Goal: Check status: Check status

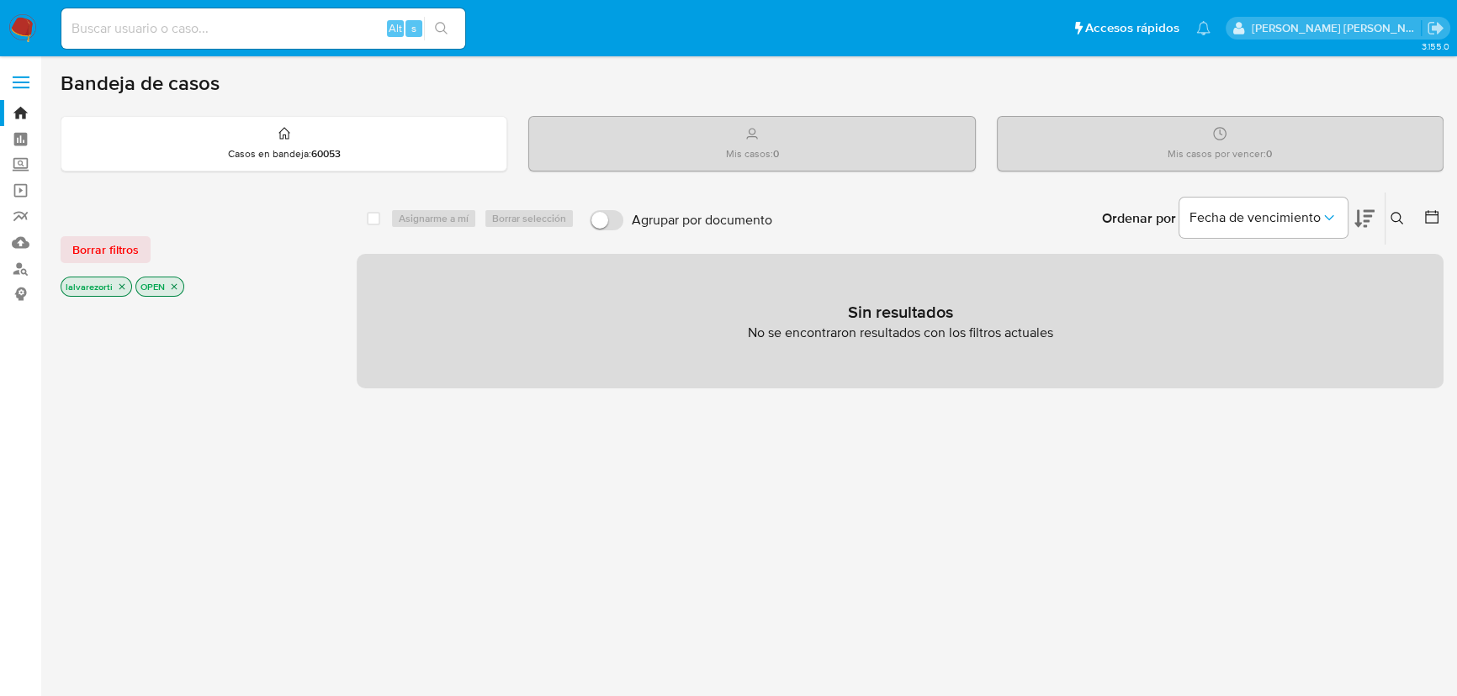
click at [254, 32] on input at bounding box center [263, 29] width 404 height 22
paste input "2367352812"
click at [442, 29] on icon "search-icon" at bounding box center [441, 28] width 13 height 13
click at [119, 283] on icon "close-filter" at bounding box center [122, 287] width 10 height 10
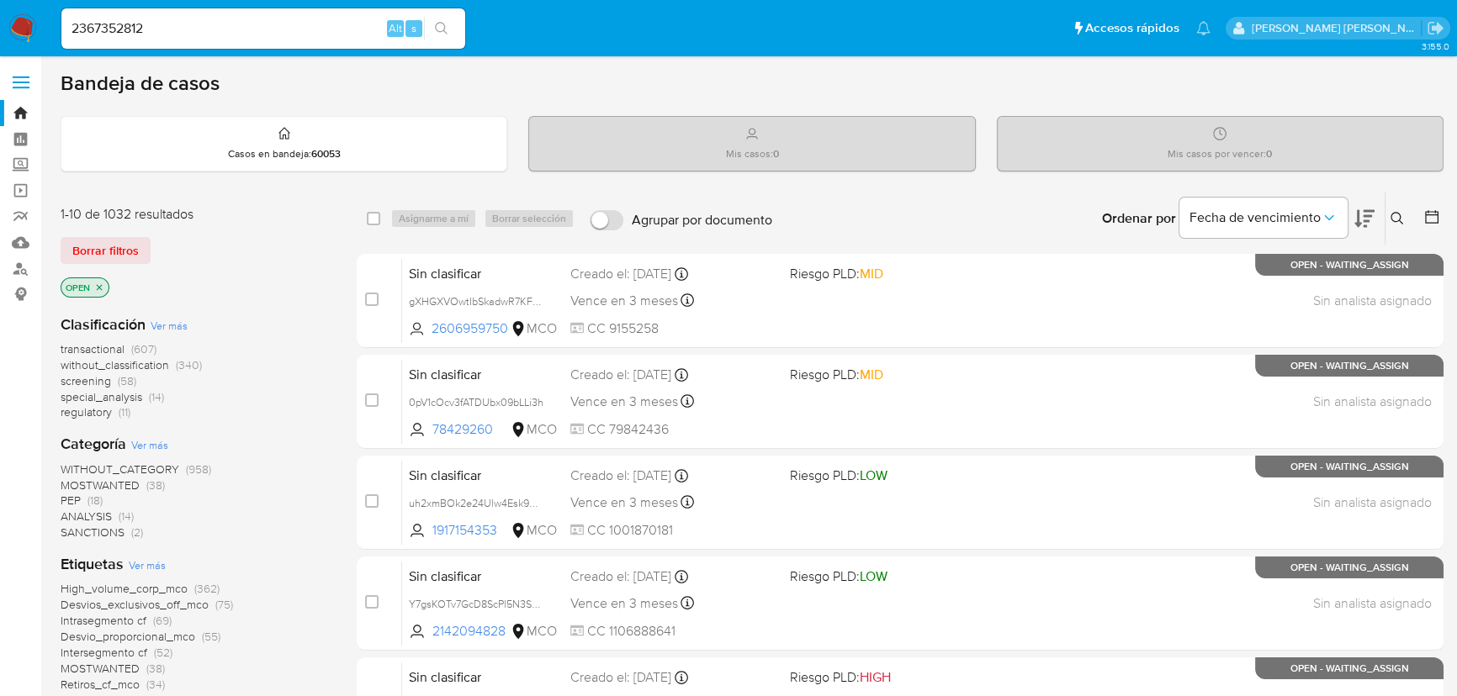
click at [101, 285] on icon "close-filter" at bounding box center [99, 288] width 10 height 10
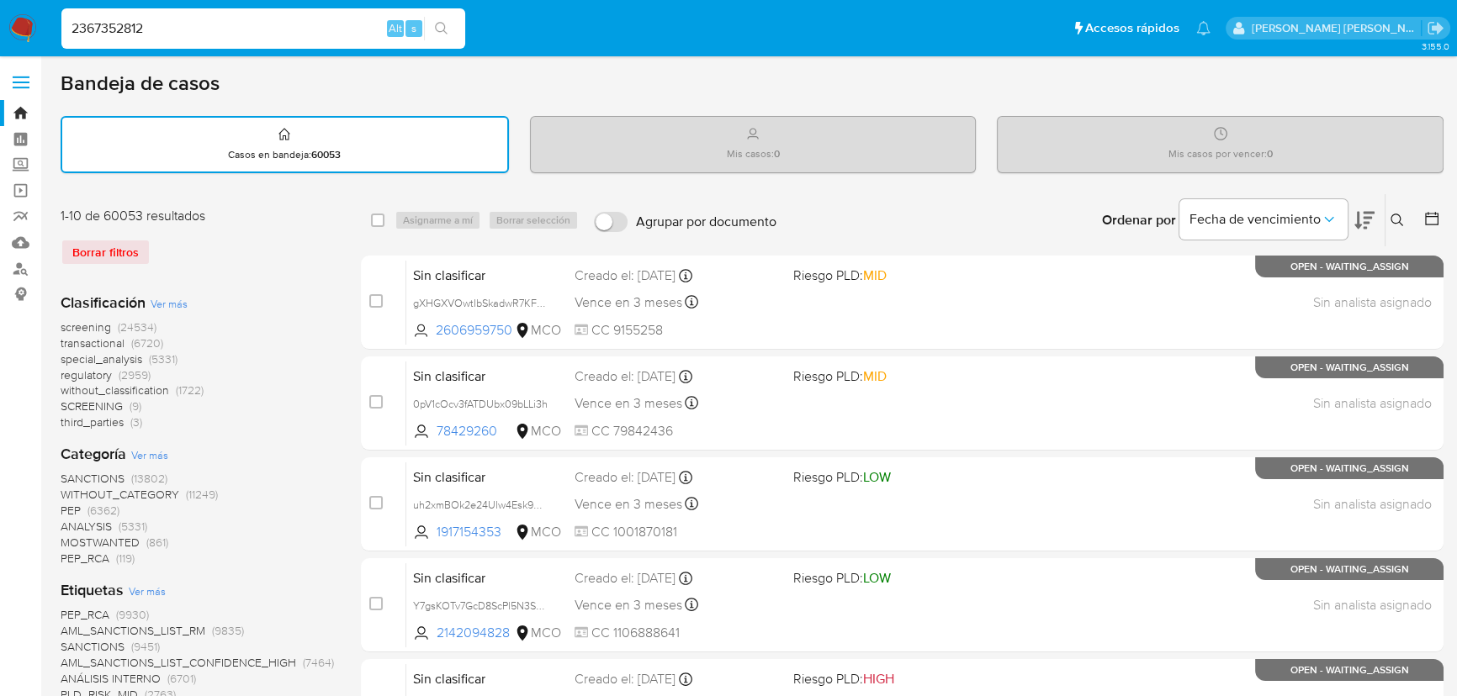
drag, startPoint x: -52, startPoint y: 53, endPoint x: -91, endPoint y: 56, distance: 38.8
paste input "026548648"
type input "2026548648"
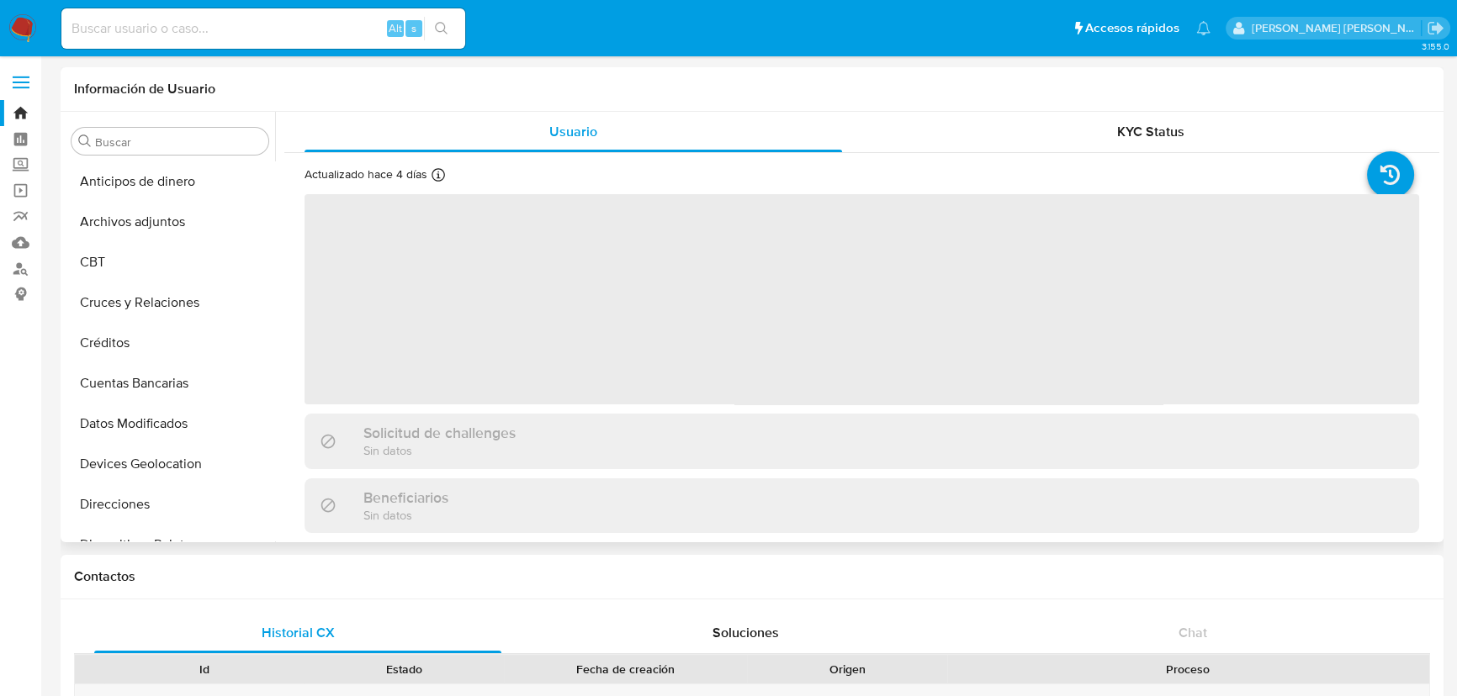
select select "10"
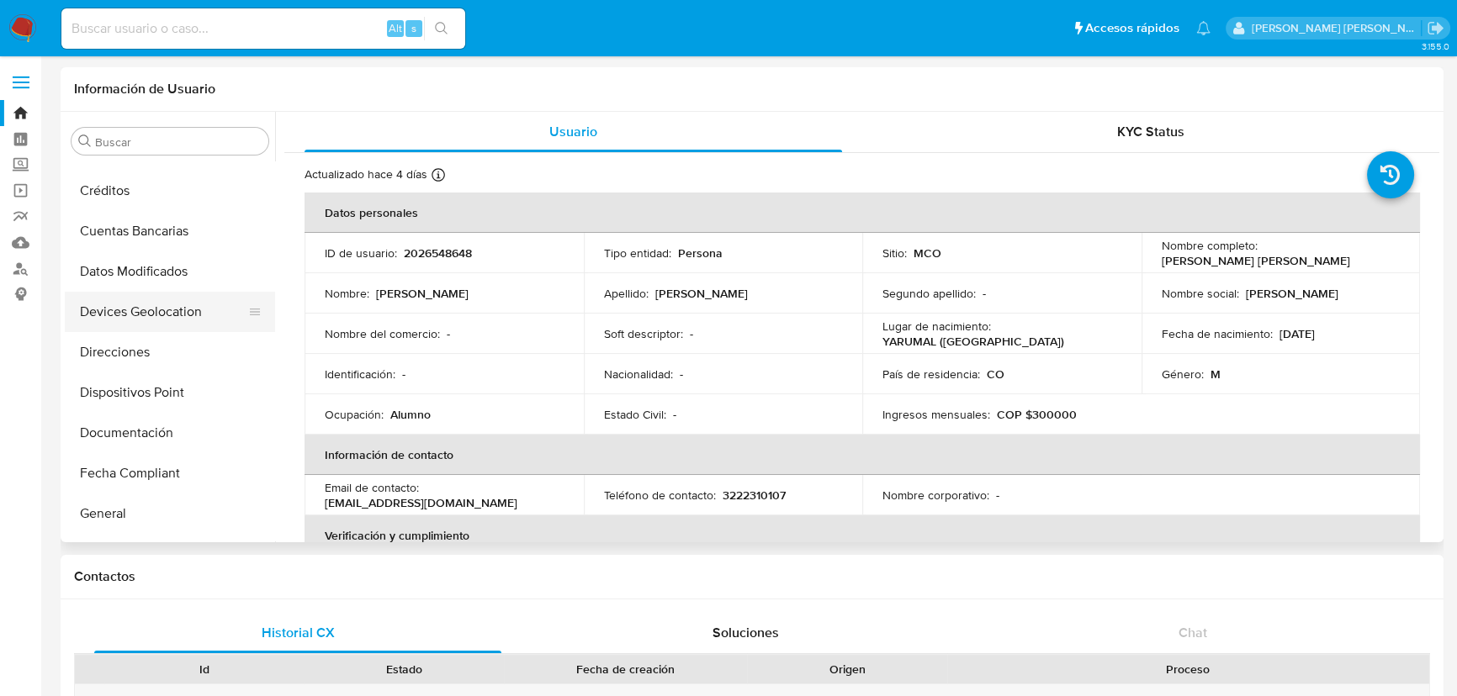
scroll to position [382, 0]
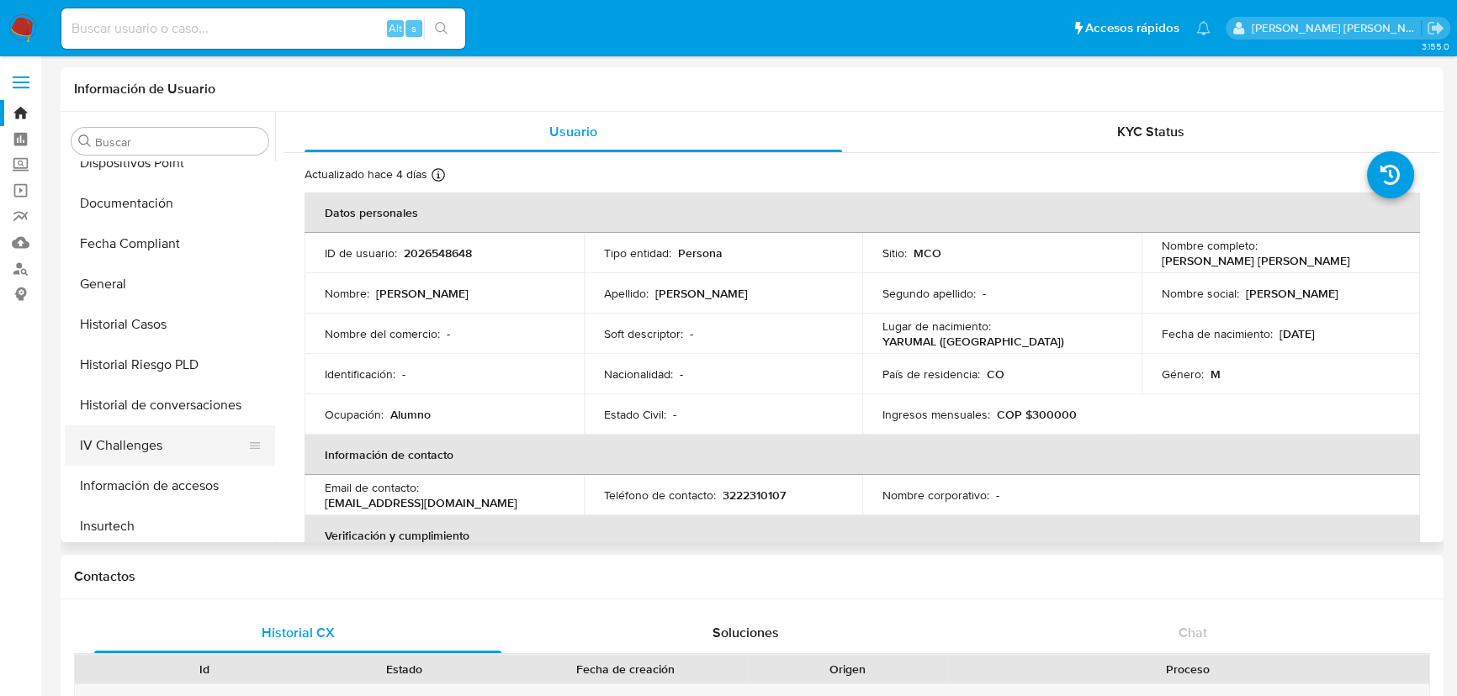
click at [140, 452] on button "IV Challenges" at bounding box center [163, 446] width 197 height 40
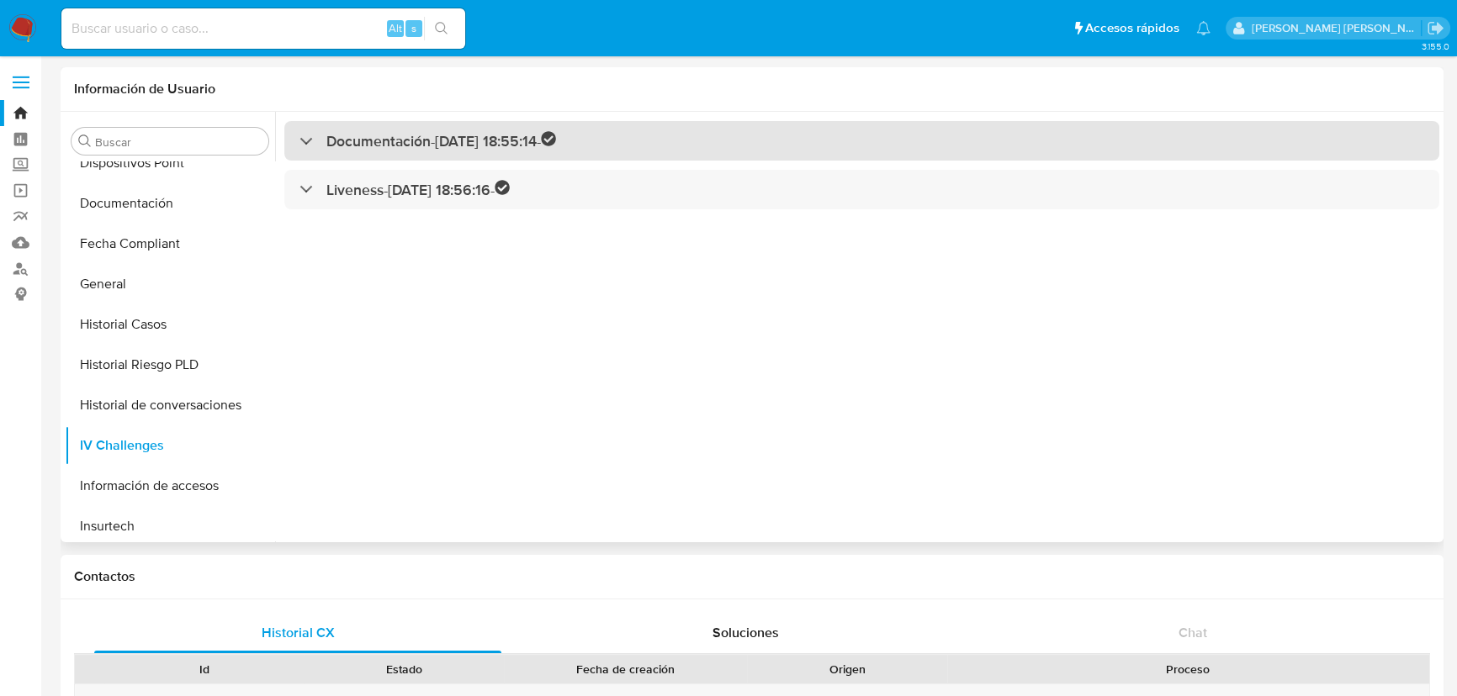
click at [371, 135] on h3 "Documentación - [DATE] 18:55:14 -" at bounding box center [441, 140] width 230 height 19
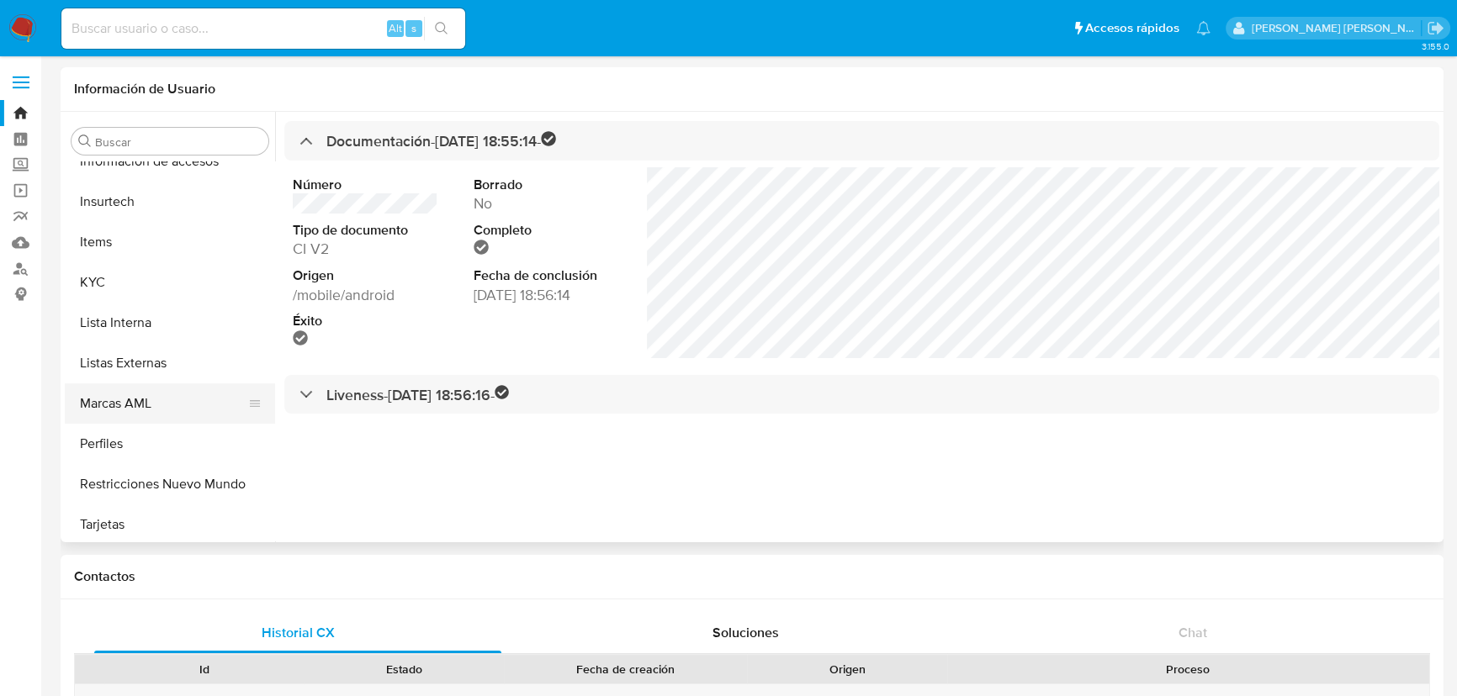
scroll to position [710, 0]
click at [156, 267] on button "KYC" at bounding box center [163, 279] width 197 height 40
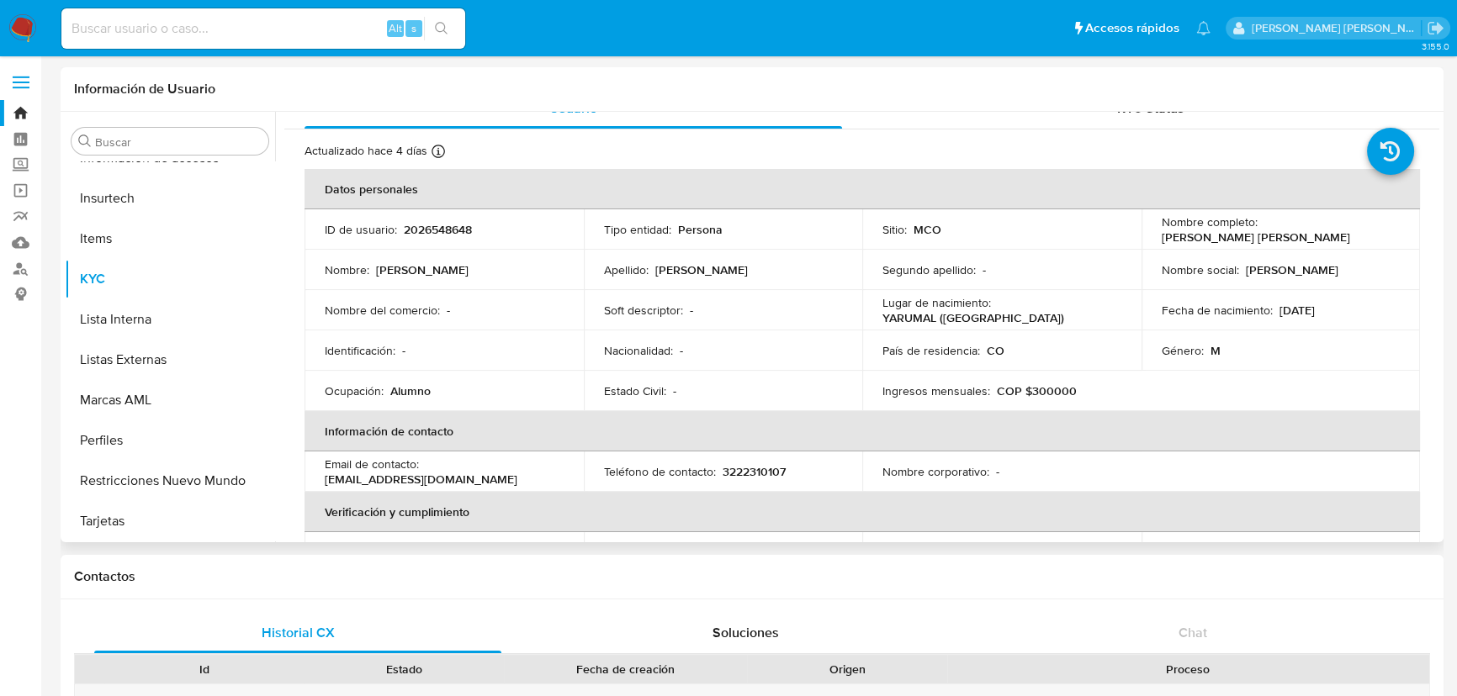
scroll to position [0, 0]
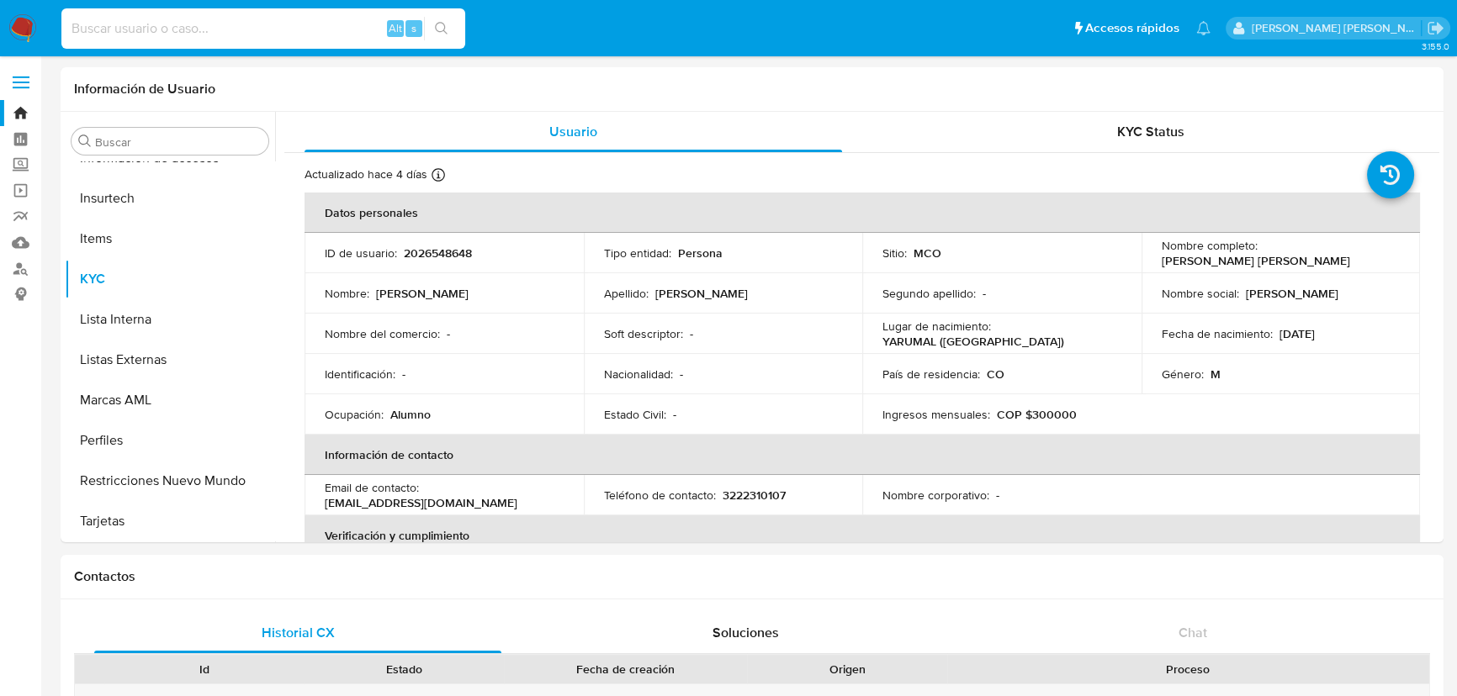
click at [241, 29] on input at bounding box center [263, 29] width 404 height 22
paste input "2367352812"
type input "2367352812"
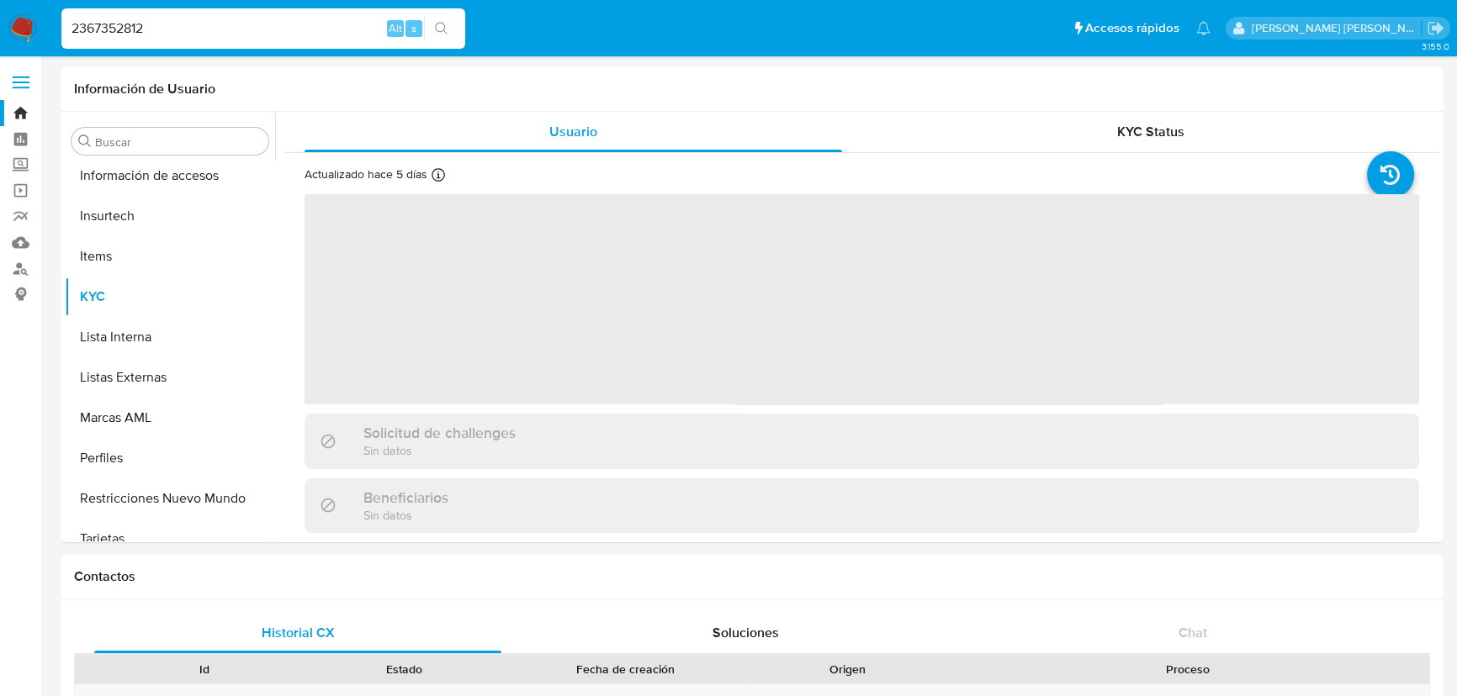
scroll to position [710, 0]
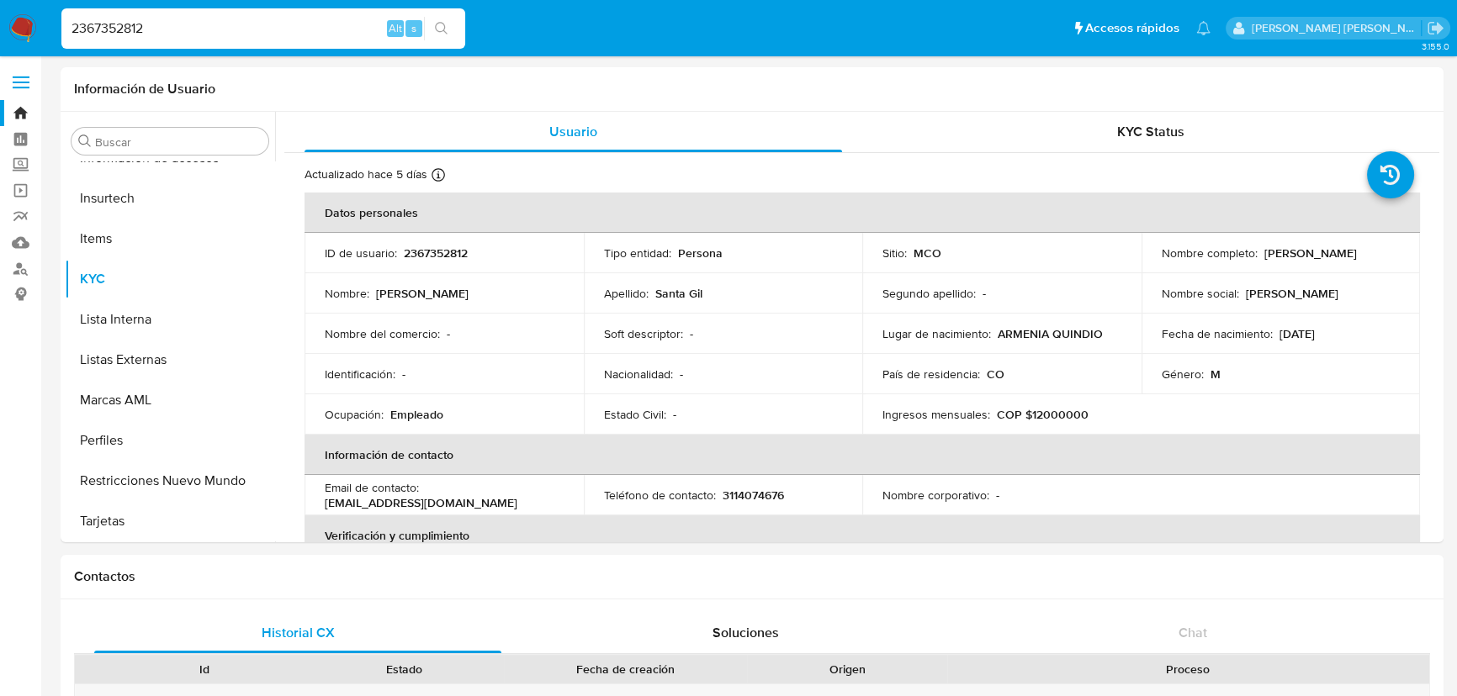
select select "10"
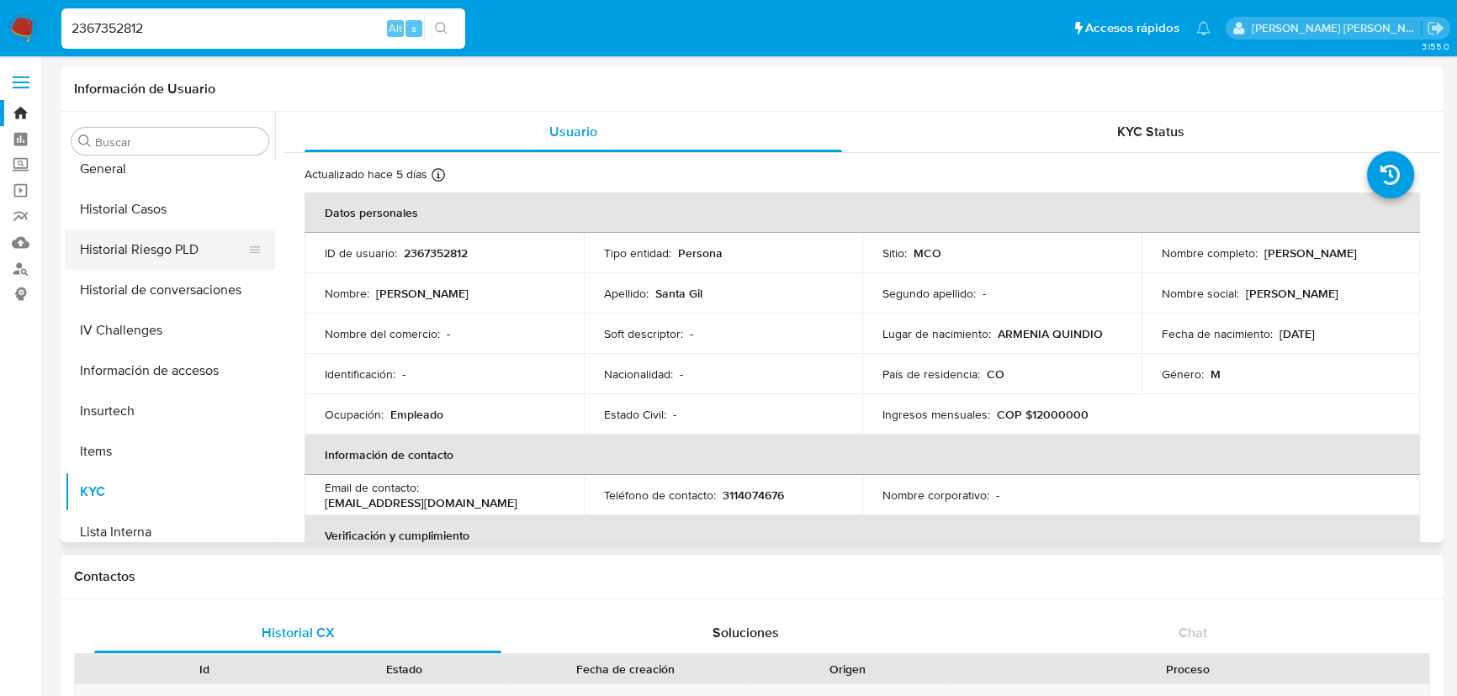
scroll to position [404, 0]
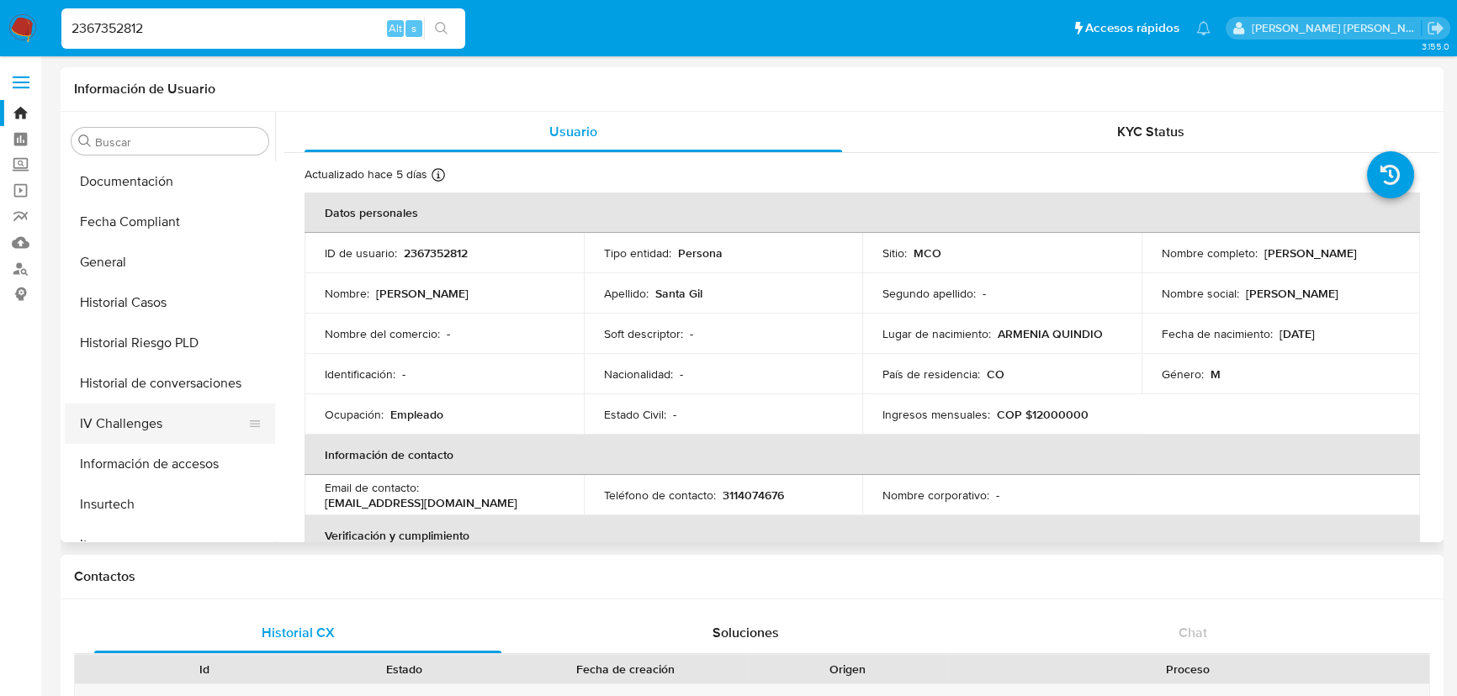
click at [137, 424] on button "IV Challenges" at bounding box center [163, 424] width 197 height 40
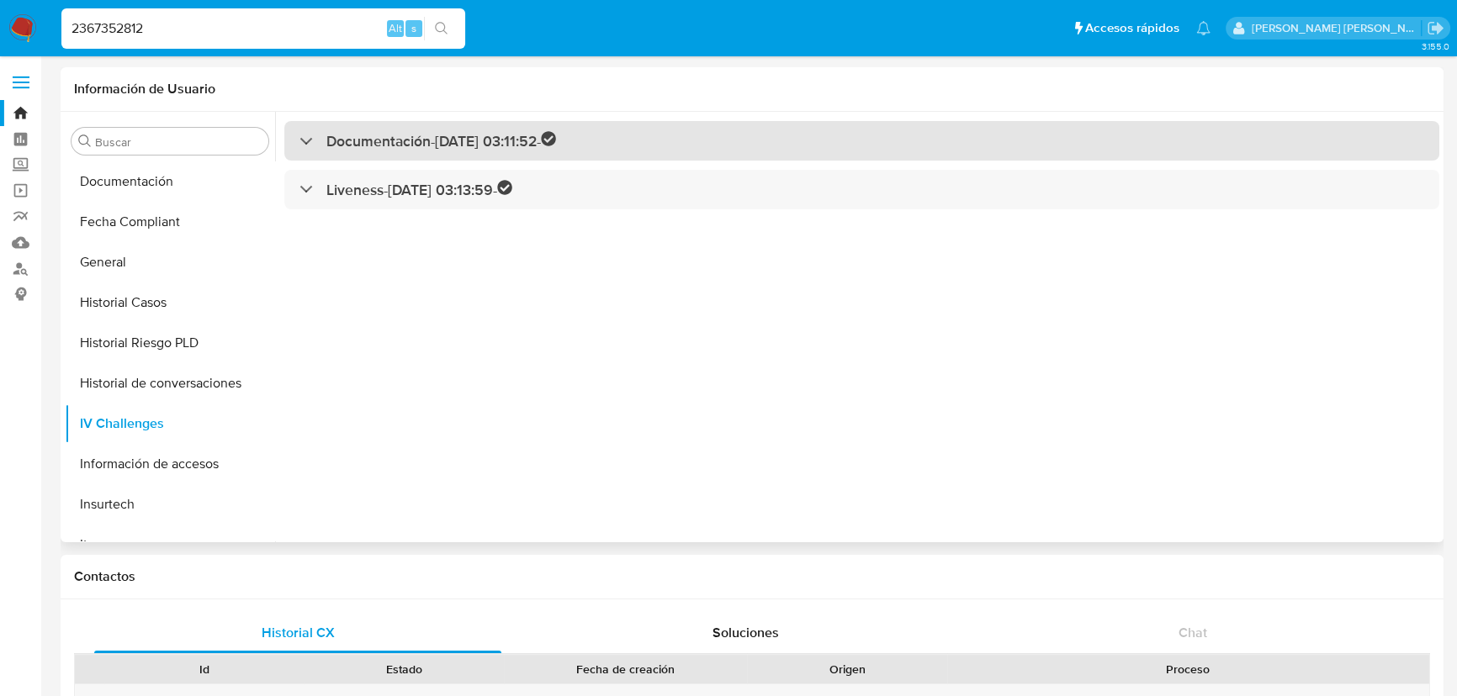
click at [387, 130] on div "Documentación - [DATE] 03:11:52 -" at bounding box center [861, 141] width 1155 height 40
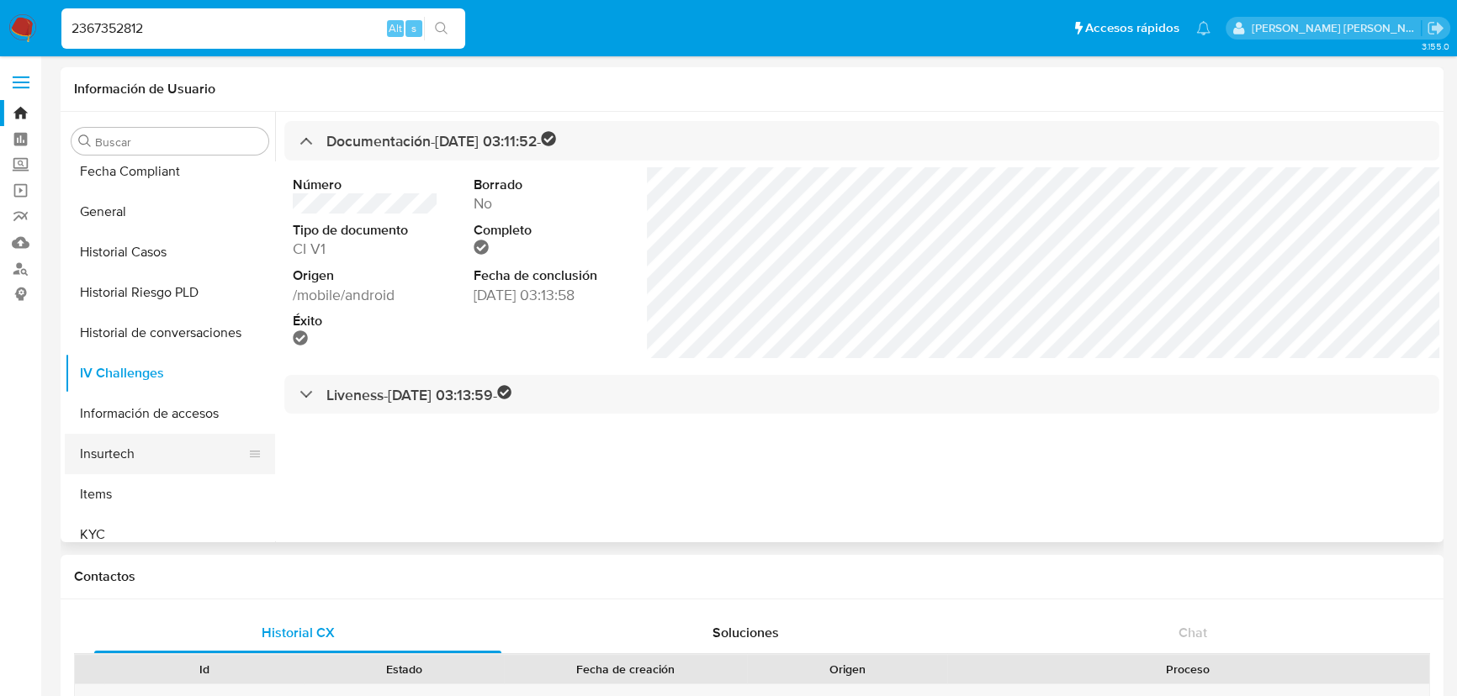
scroll to position [557, 0]
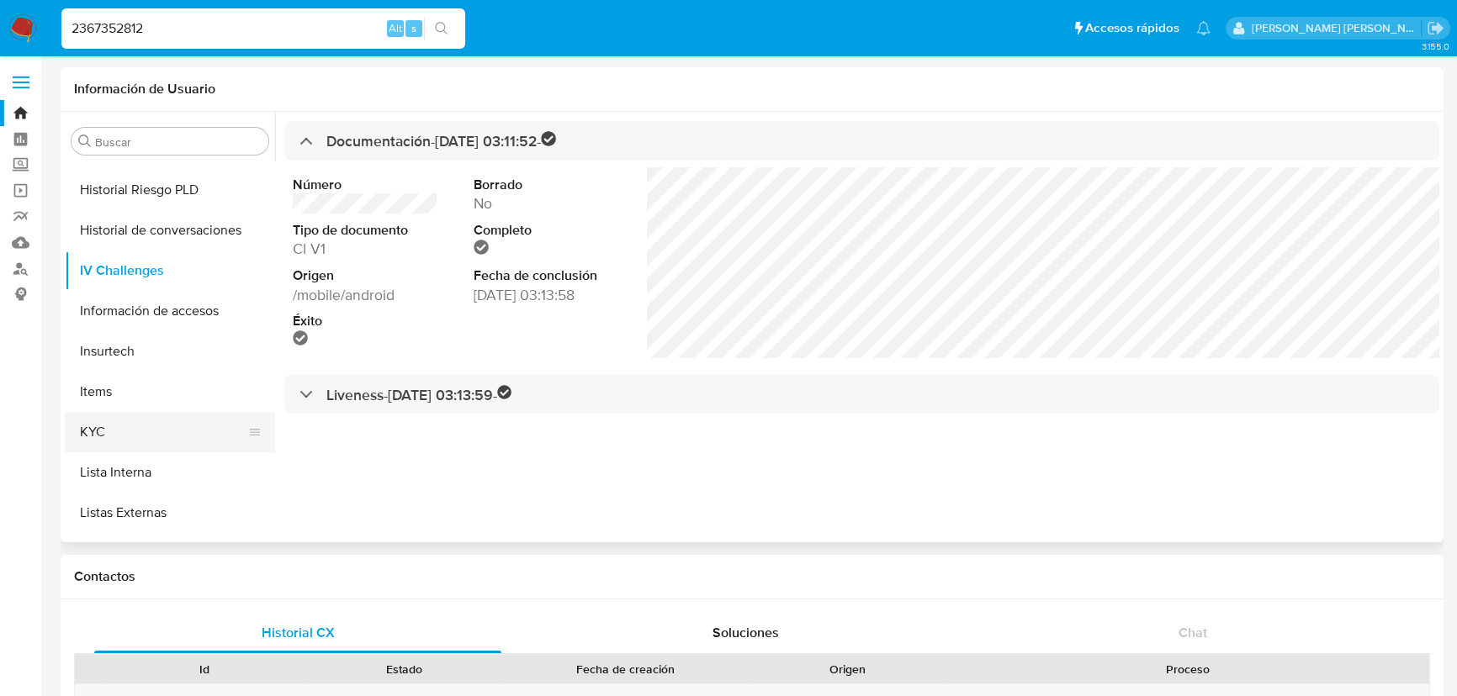
click at [167, 433] on button "KYC" at bounding box center [163, 432] width 197 height 40
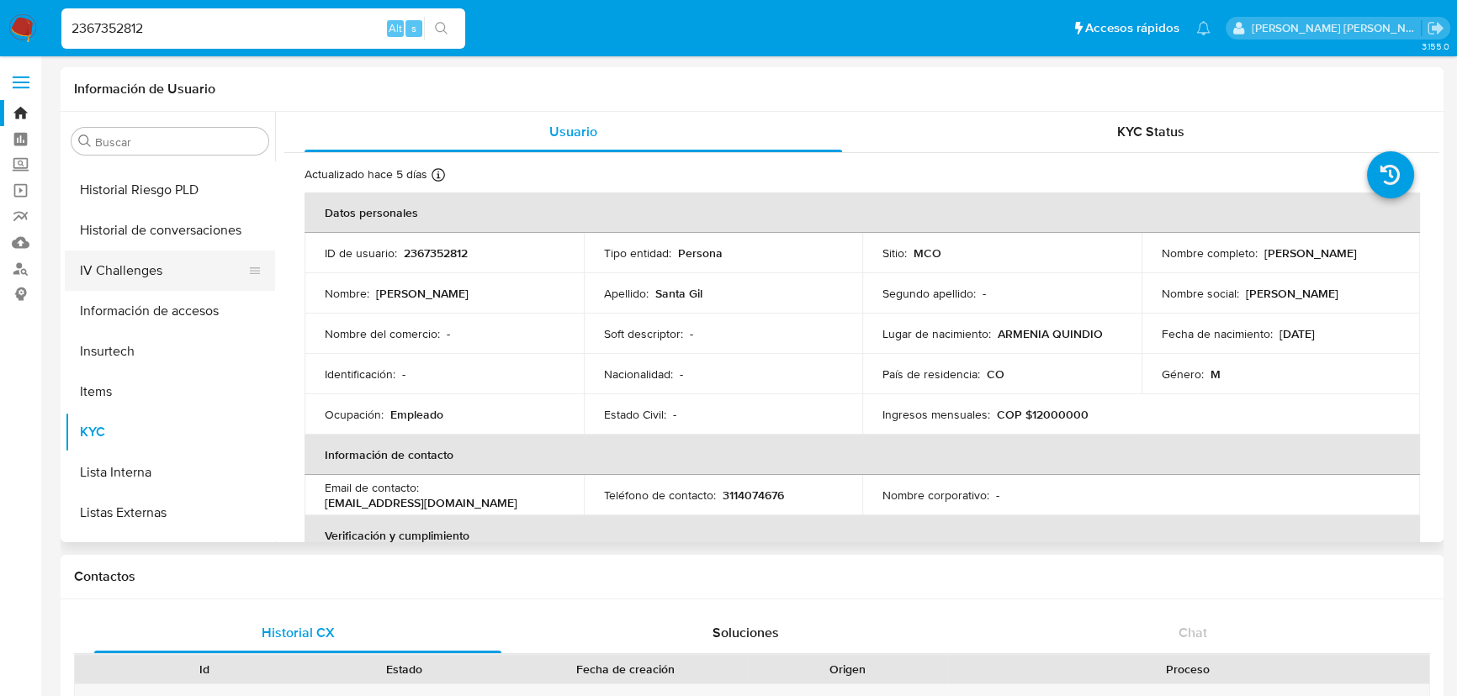
click at [150, 286] on button "IV Challenges" at bounding box center [163, 271] width 197 height 40
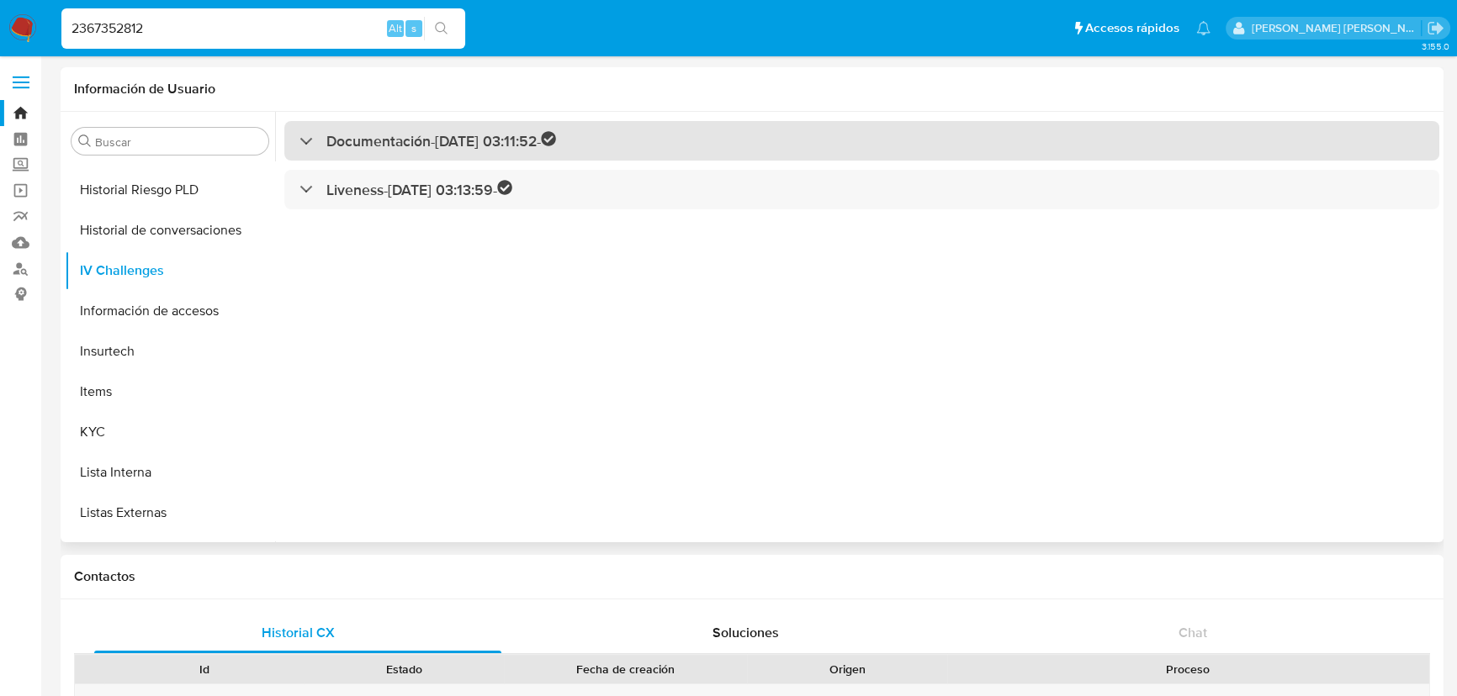
click at [385, 139] on h3 "Documentación - [DATE] 03:11:52 -" at bounding box center [441, 140] width 230 height 19
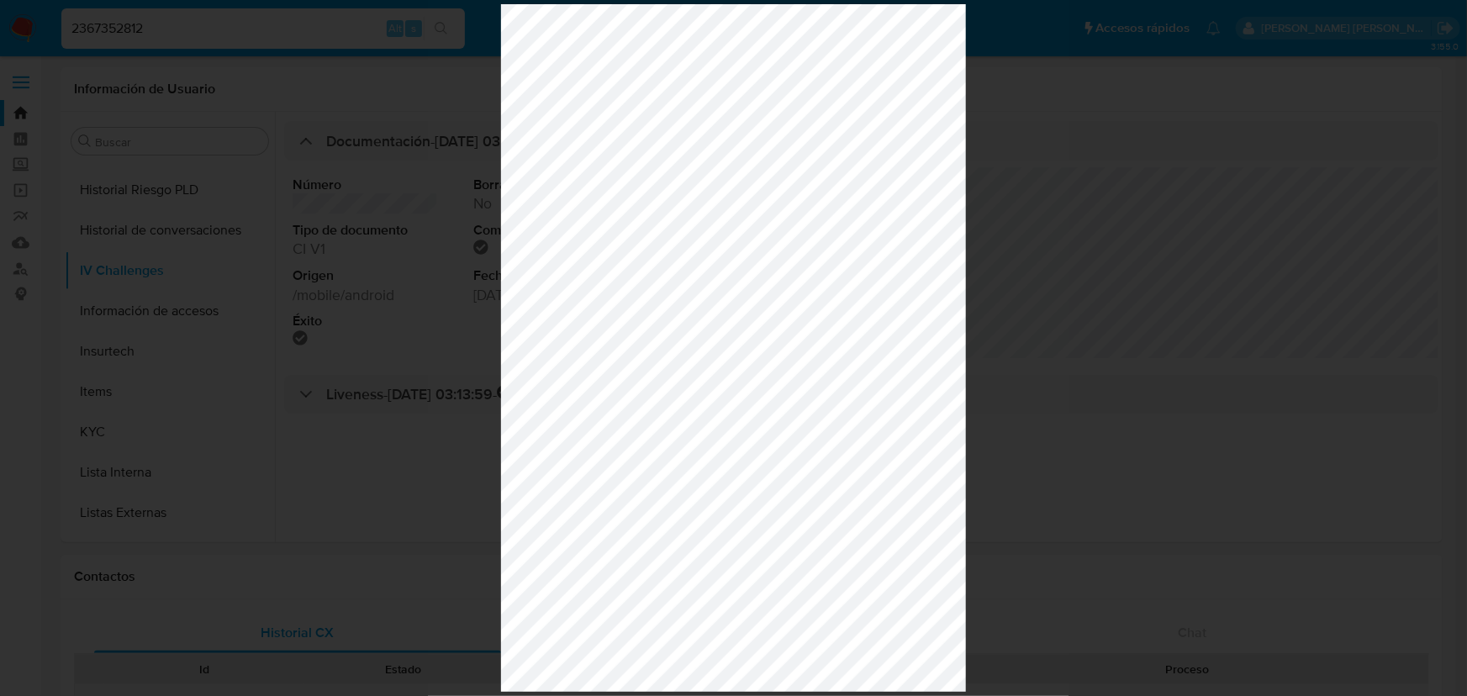
click at [1049, 293] on div at bounding box center [733, 348] width 1467 height 696
click at [336, 262] on div at bounding box center [733, 348] width 1467 height 696
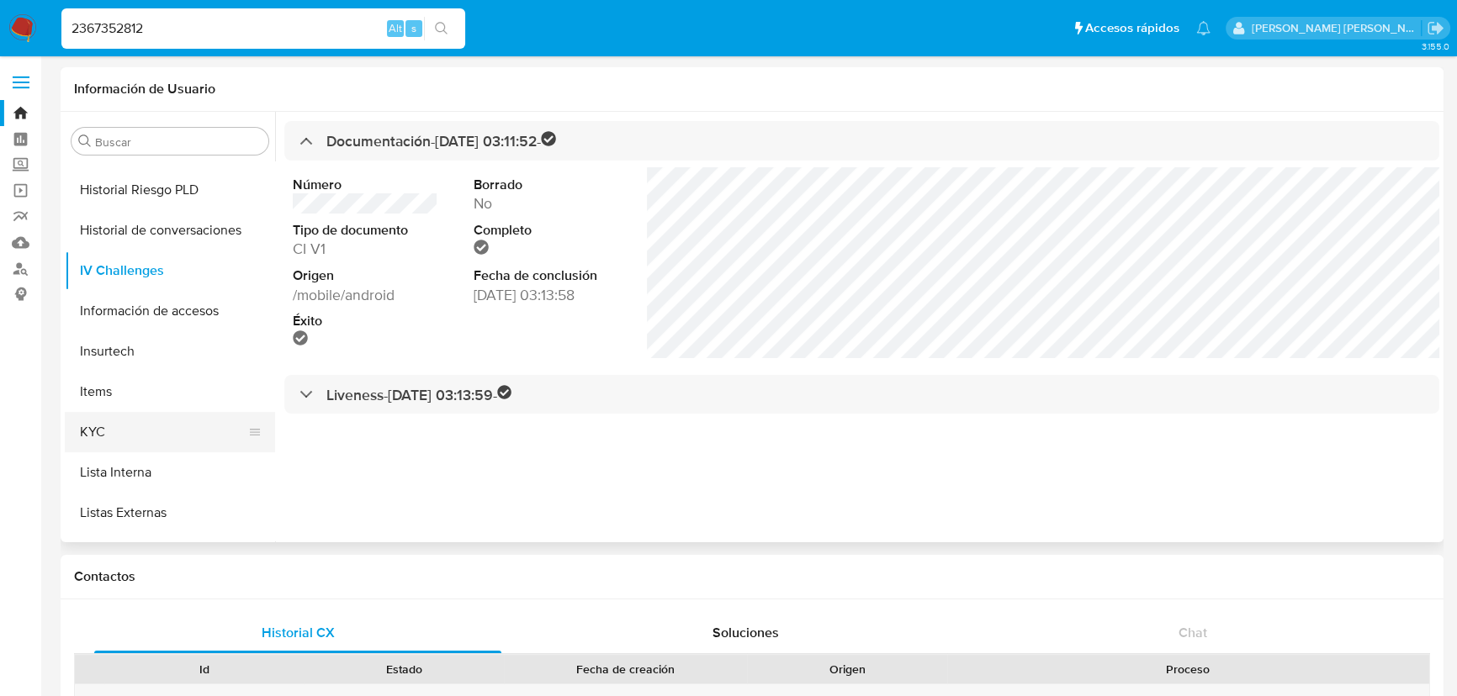
click at [106, 442] on button "KYC" at bounding box center [163, 432] width 197 height 40
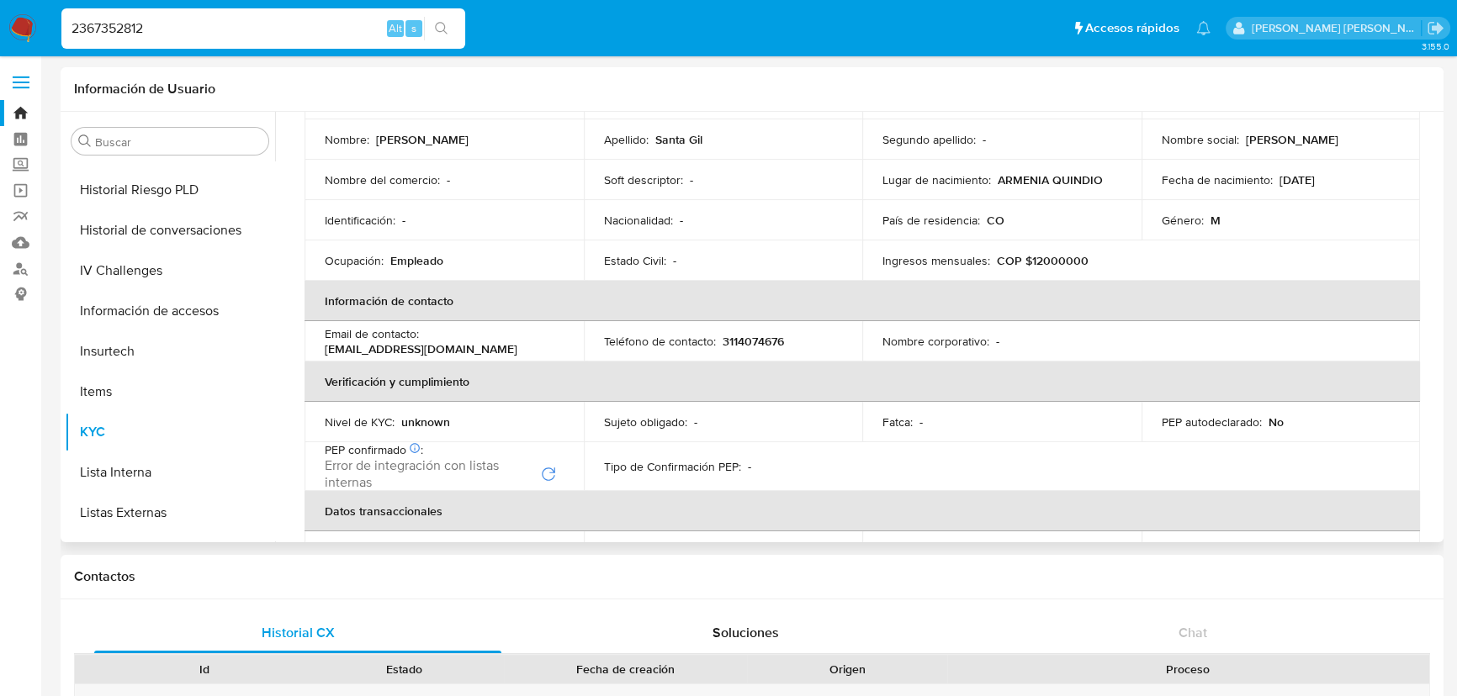
scroll to position [0, 0]
